Goal: Navigation & Orientation: Find specific page/section

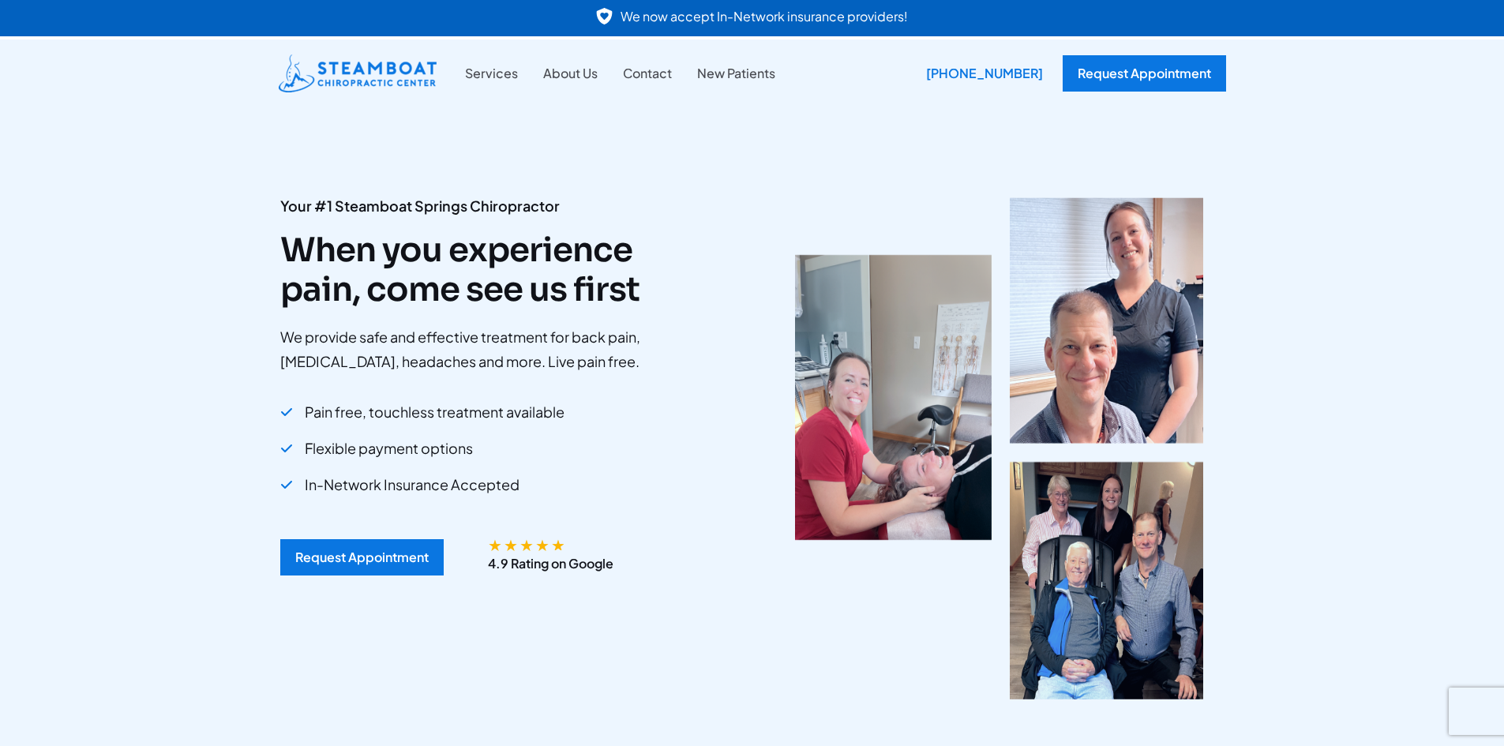
click at [1139, 303] on img at bounding box center [999, 448] width 408 height 502
click at [1099, 387] on img at bounding box center [999, 448] width 408 height 502
click at [840, 436] on img at bounding box center [999, 448] width 408 height 502
click at [482, 69] on link "Services" at bounding box center [491, 73] width 78 height 21
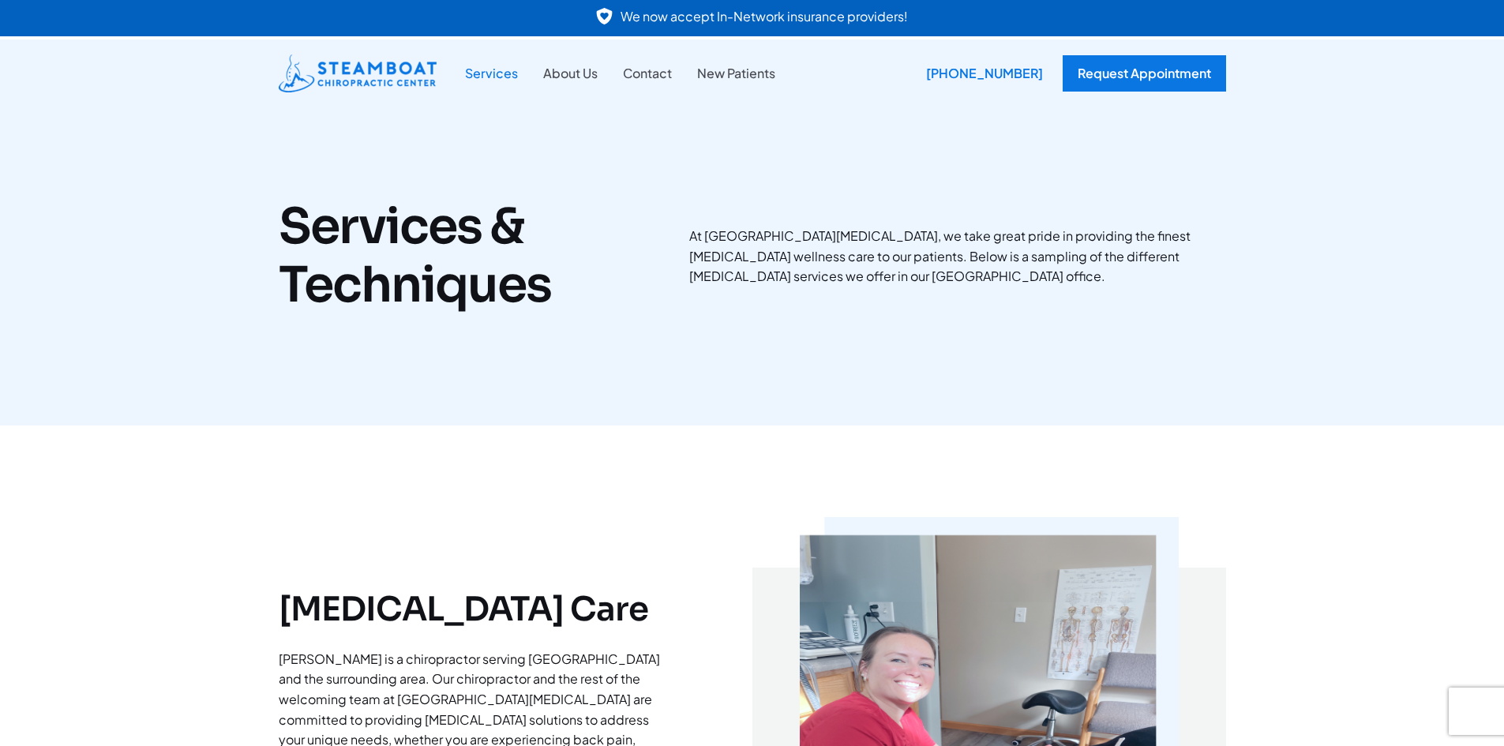
click at [487, 76] on link "Services" at bounding box center [491, 73] width 78 height 21
click at [578, 69] on link "About Us" at bounding box center [571, 73] width 80 height 21
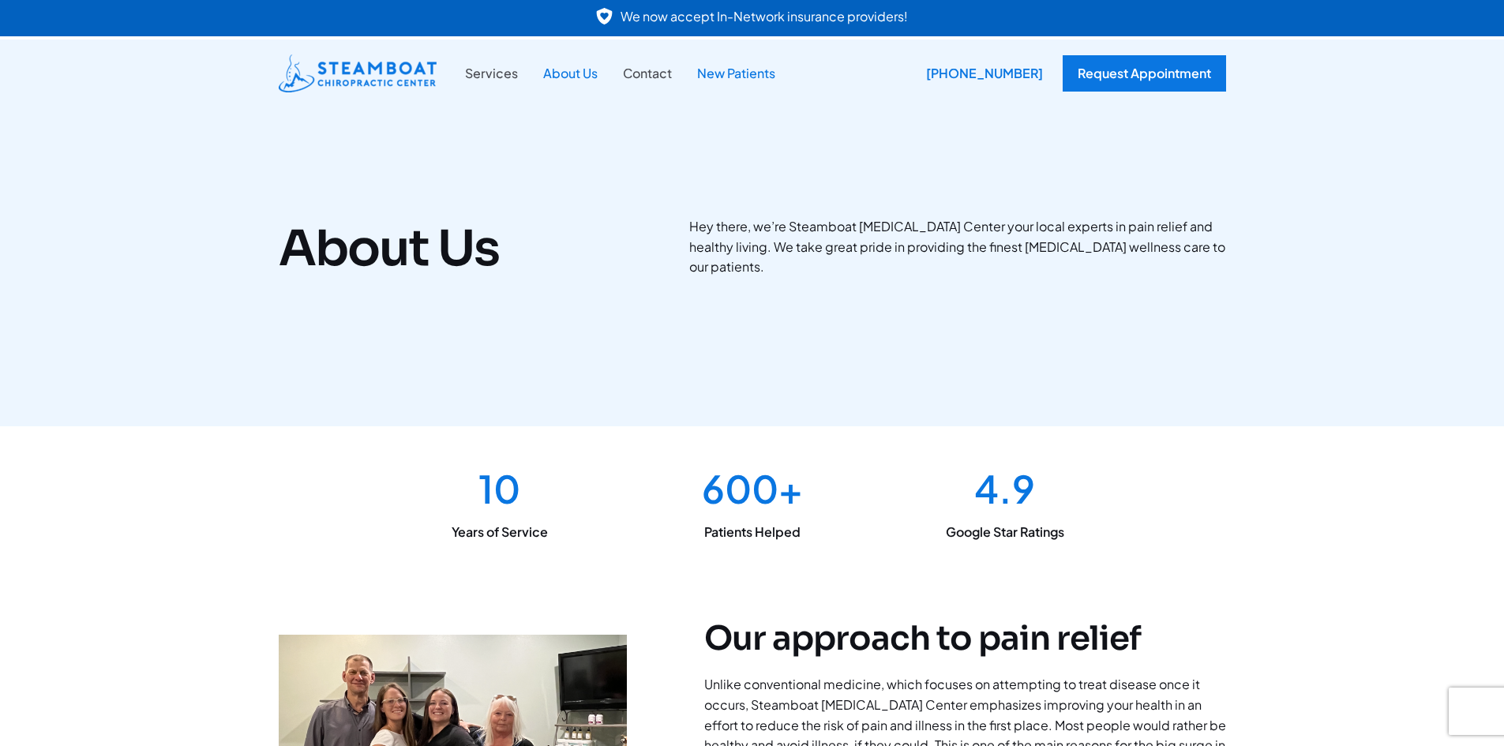
click at [731, 73] on link "New Patients" at bounding box center [736, 73] width 103 height 21
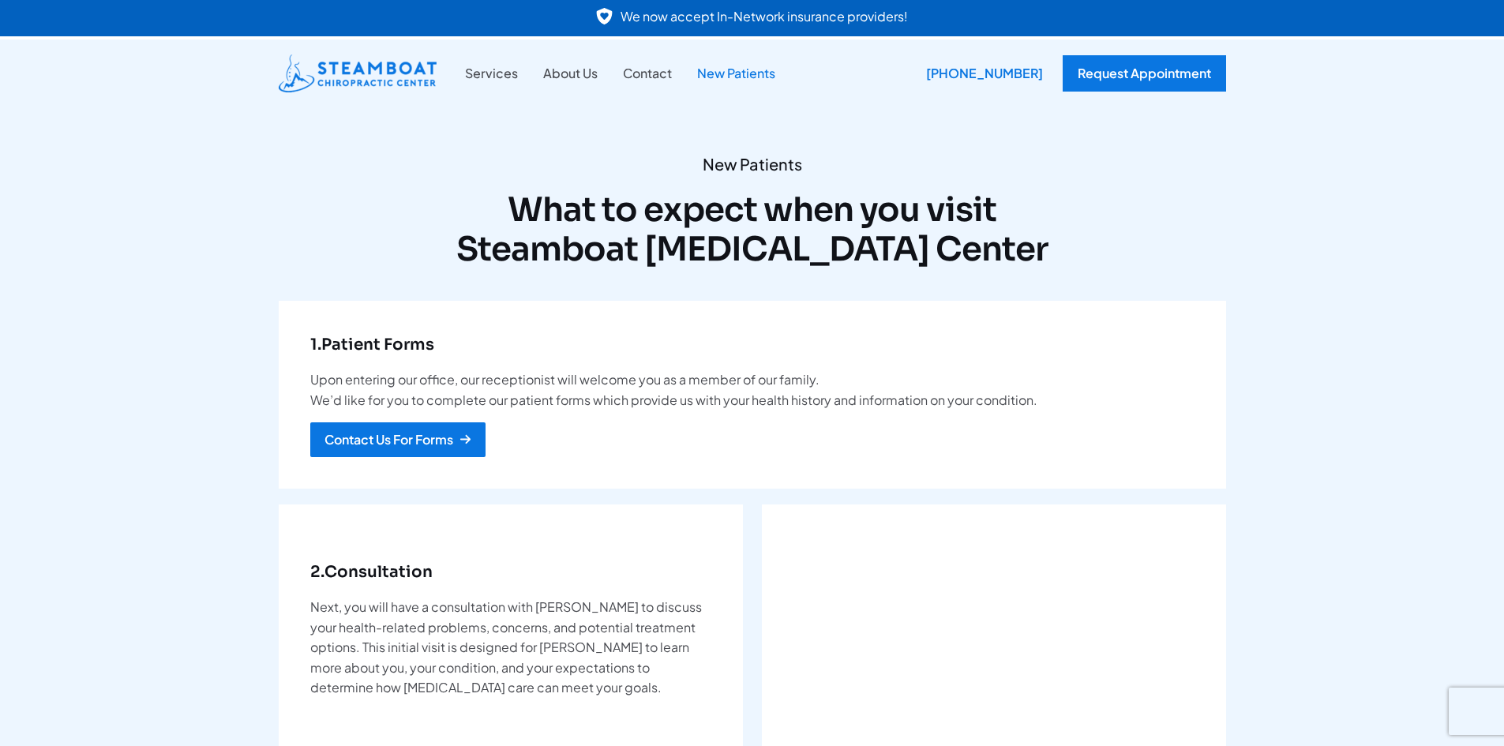
click at [702, 17] on link at bounding box center [752, 18] width 1504 height 36
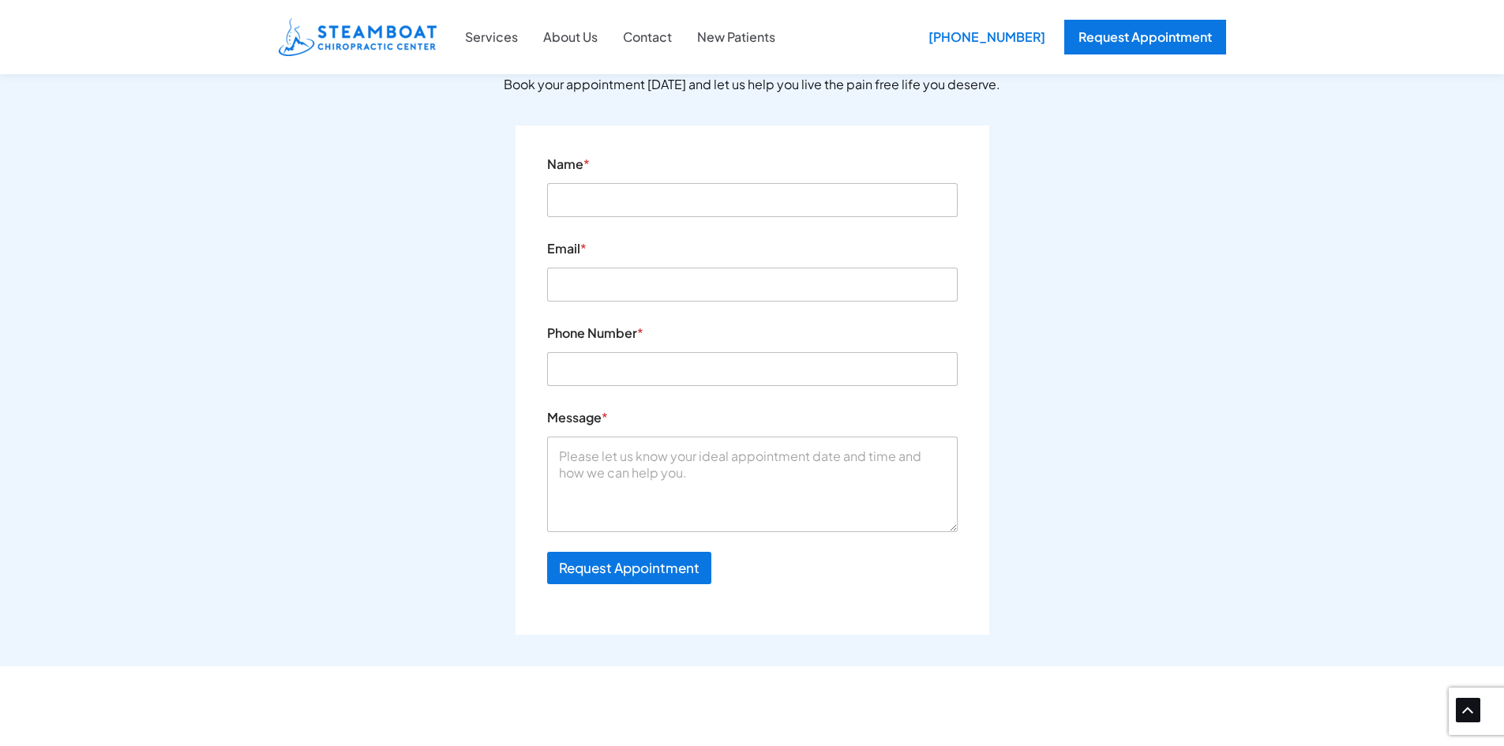
scroll to position [1518, 0]
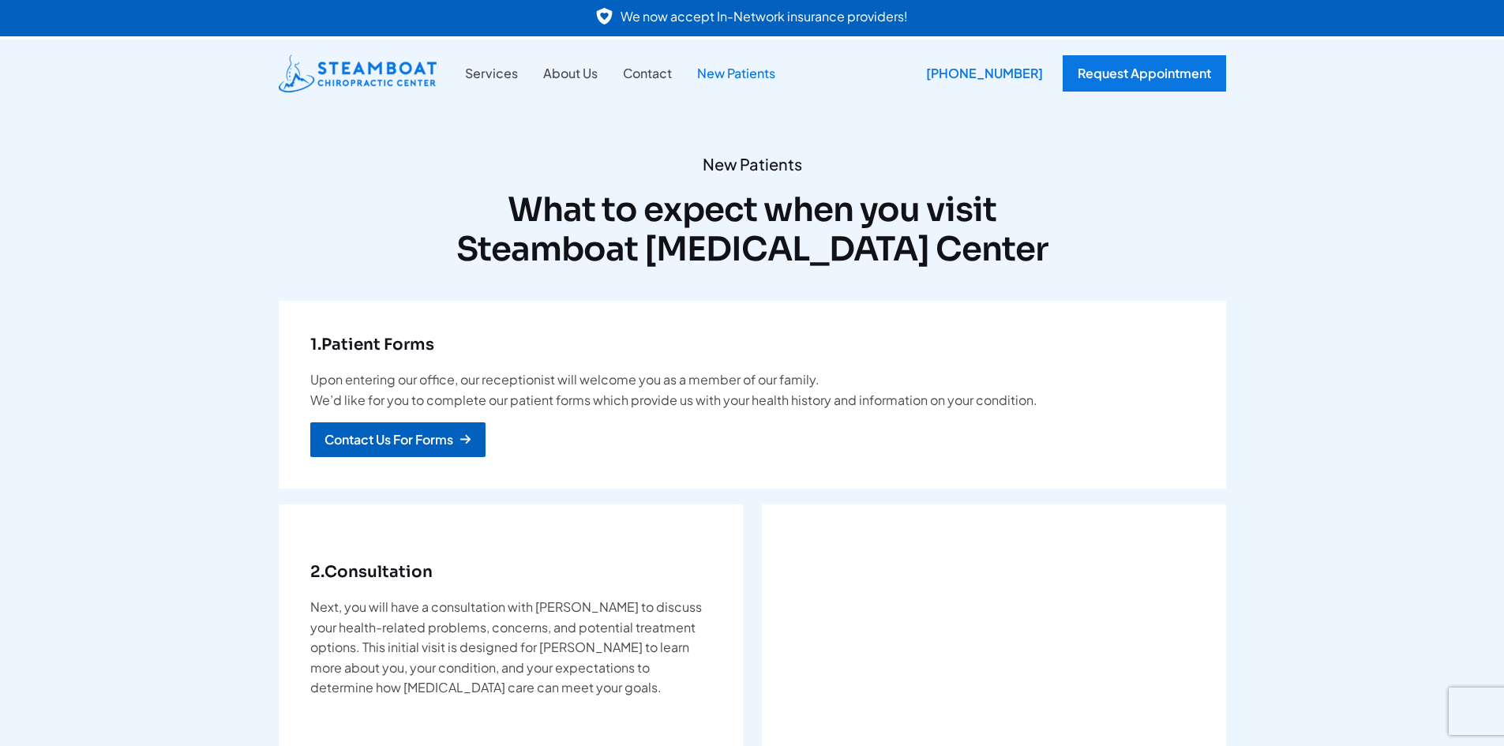
click at [391, 437] on div "Contact Us For Forms" at bounding box center [389, 440] width 129 height 13
